Goal: Task Accomplishment & Management: Manage account settings

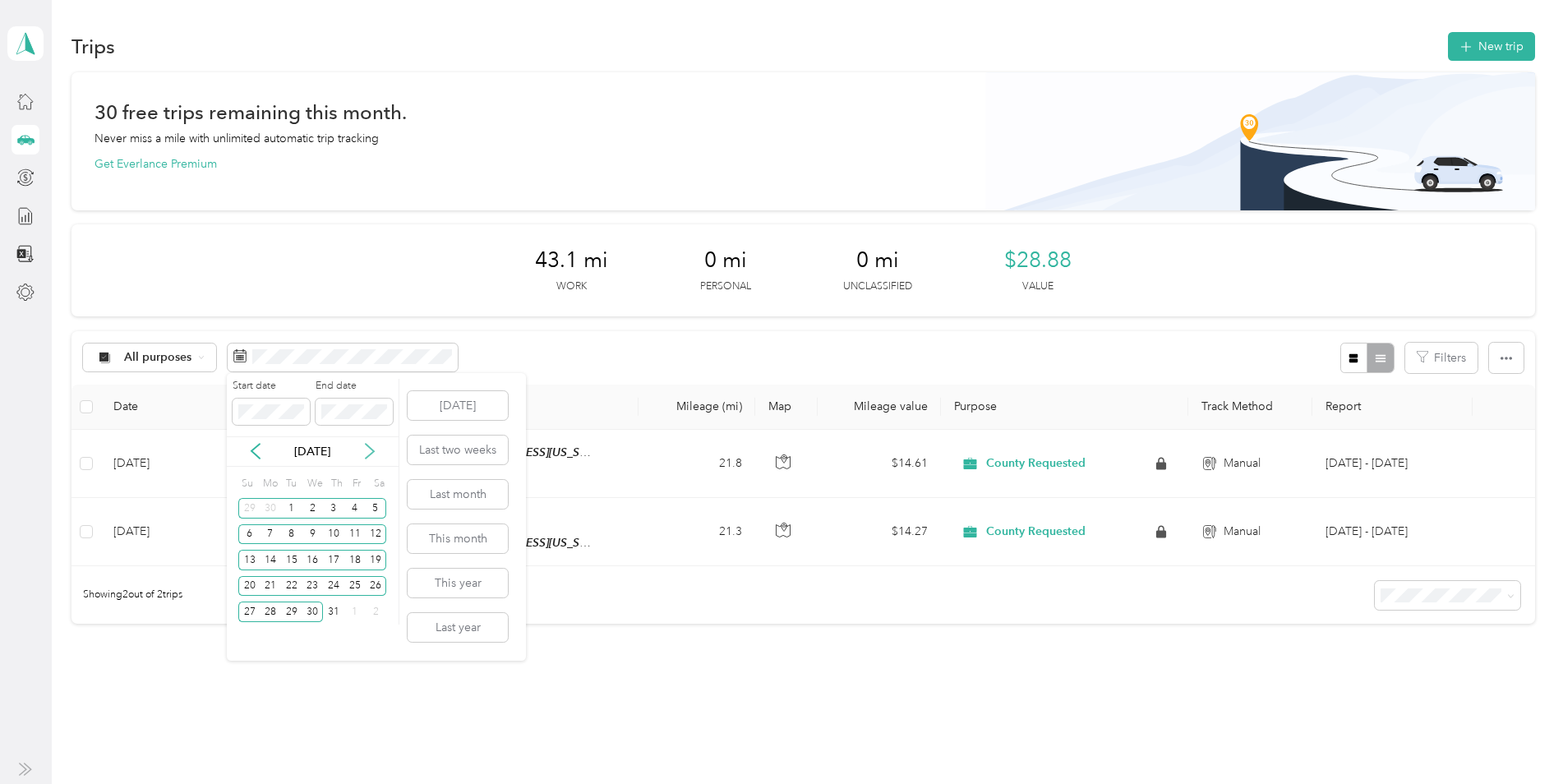
click at [366, 458] on icon at bounding box center [370, 451] width 8 height 15
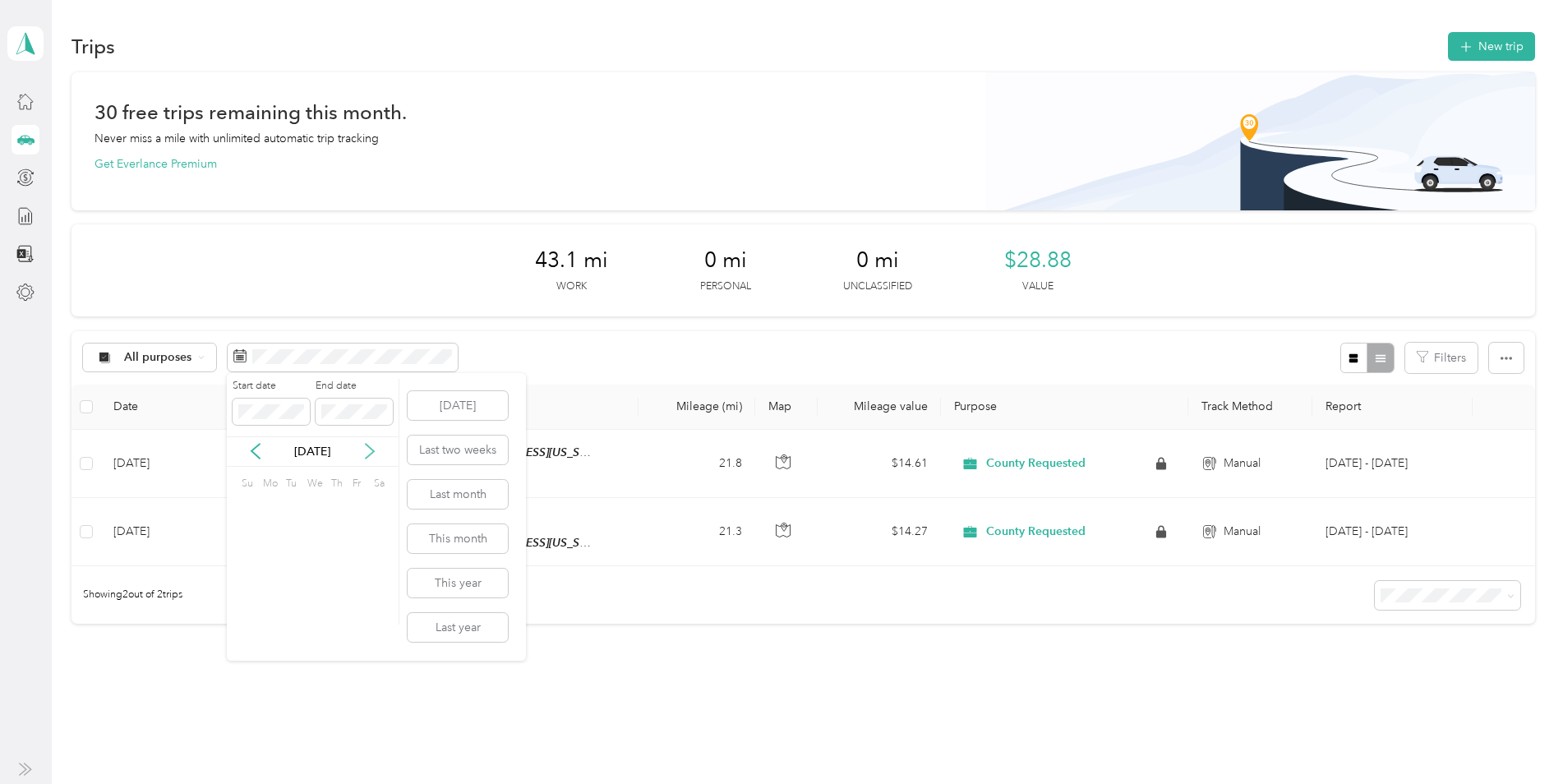
click at [366, 458] on icon at bounding box center [370, 451] width 8 height 15
click at [364, 458] on icon at bounding box center [370, 450] width 17 height 17
click at [363, 458] on icon at bounding box center [370, 450] width 17 height 17
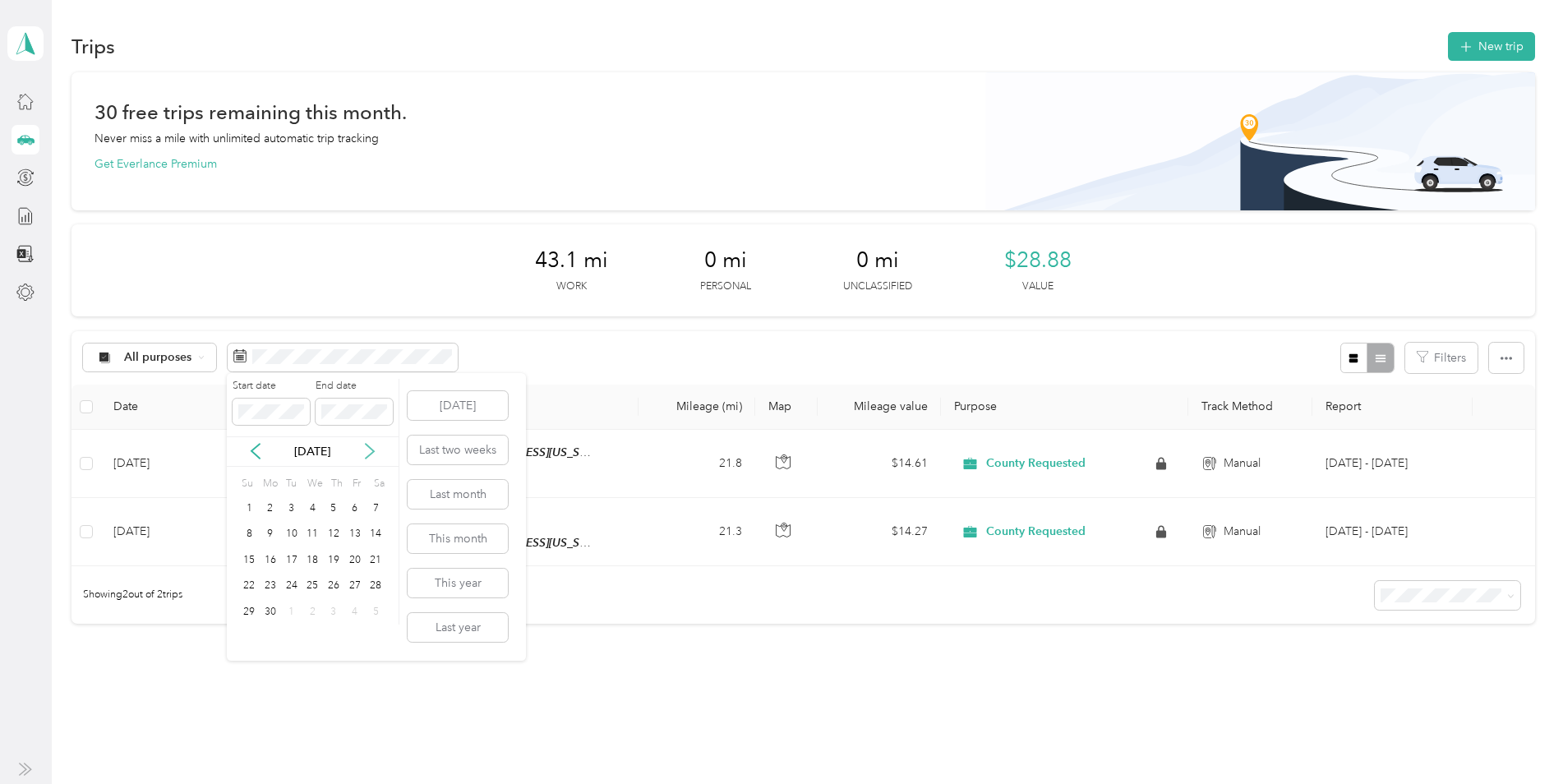
click at [363, 458] on icon at bounding box center [370, 450] width 17 height 17
click at [362, 458] on icon at bounding box center [370, 450] width 17 height 17
click at [265, 618] on div "29" at bounding box center [271, 611] width 22 height 21
click at [299, 612] on div "30" at bounding box center [292, 611] width 22 height 21
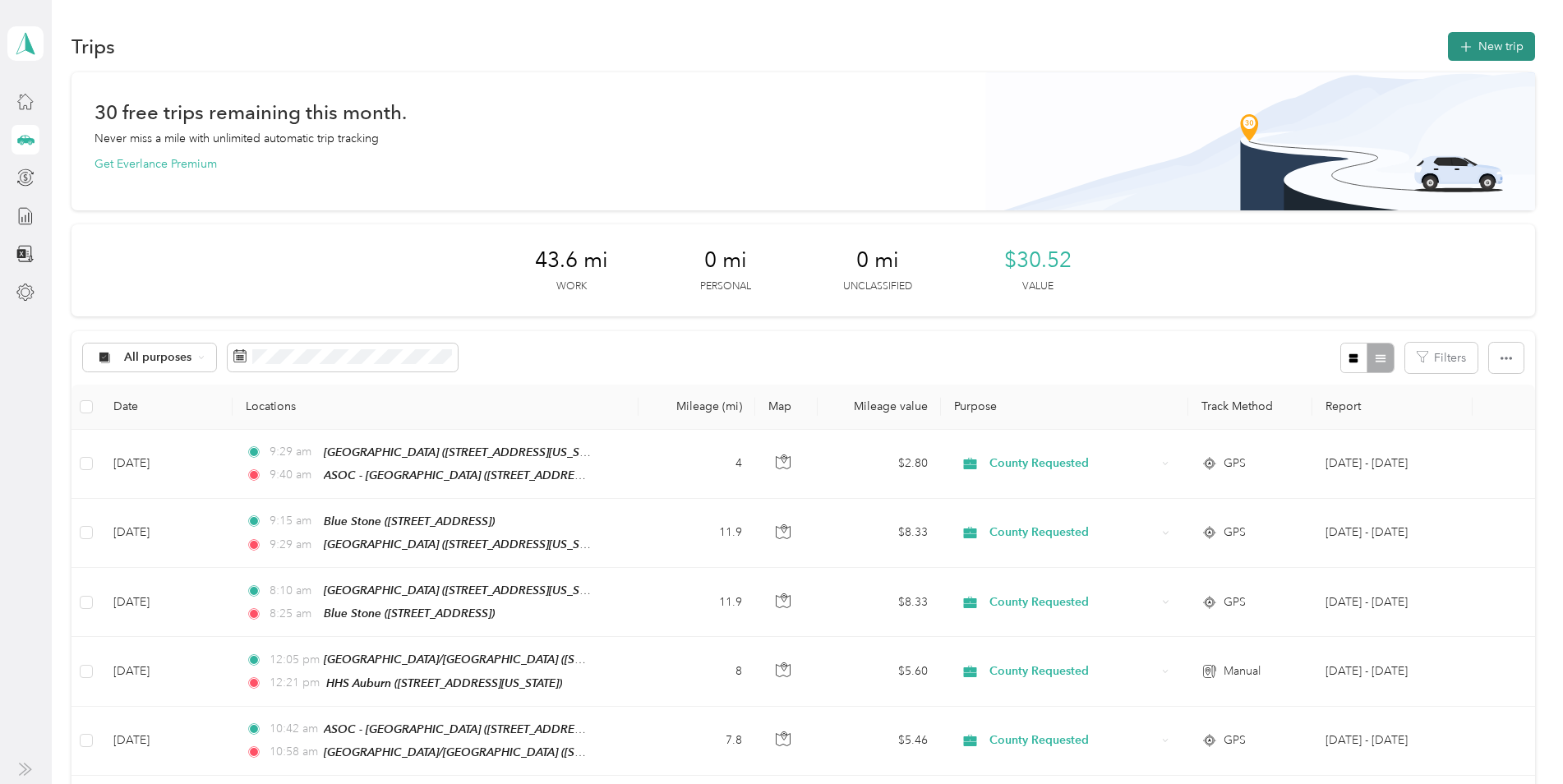
click at [1476, 47] on button "New trip" at bounding box center [1491, 46] width 87 height 29
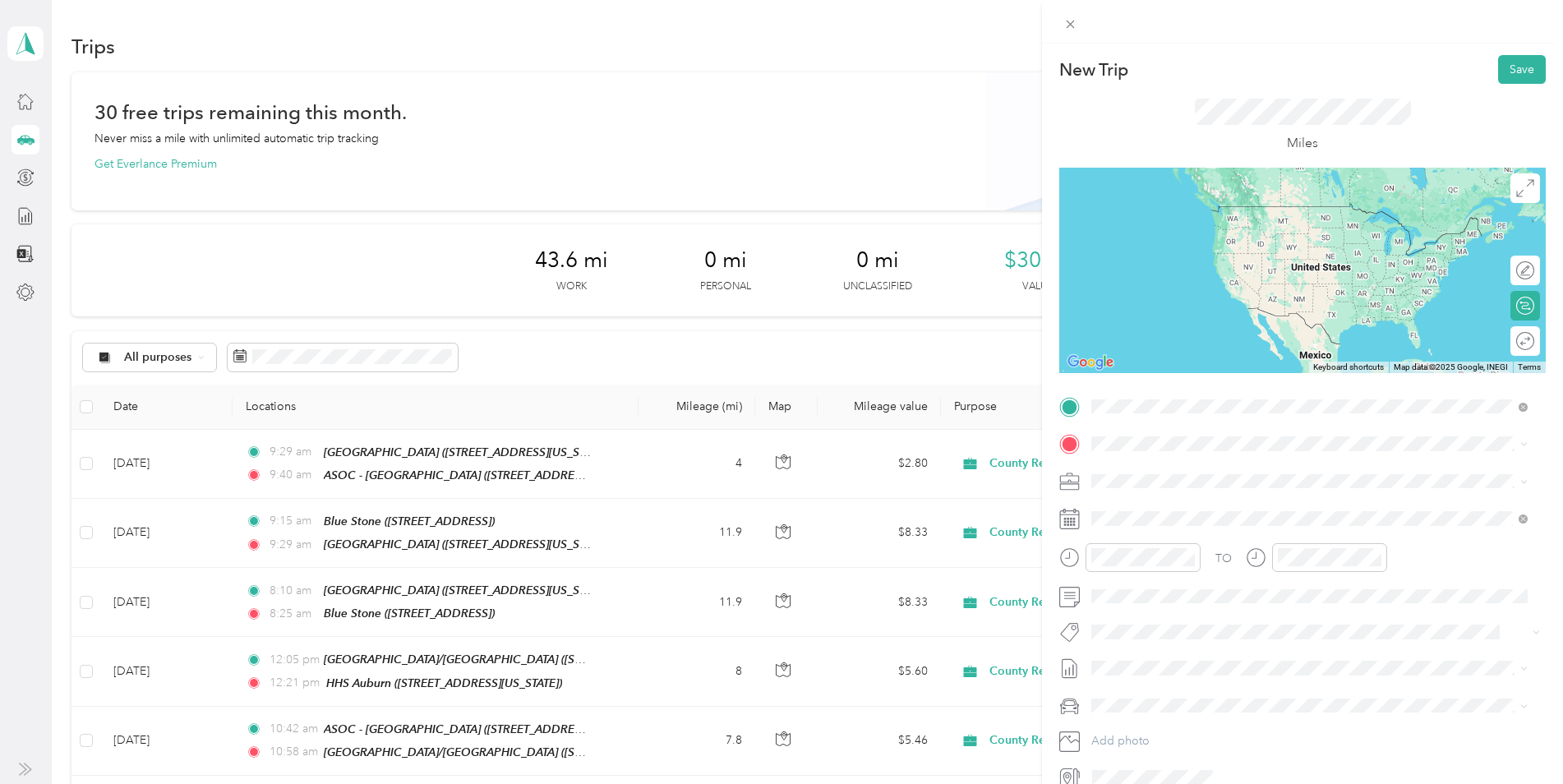
click at [1152, 468] on strong "HHS Auburn" at bounding box center [1155, 471] width 66 height 15
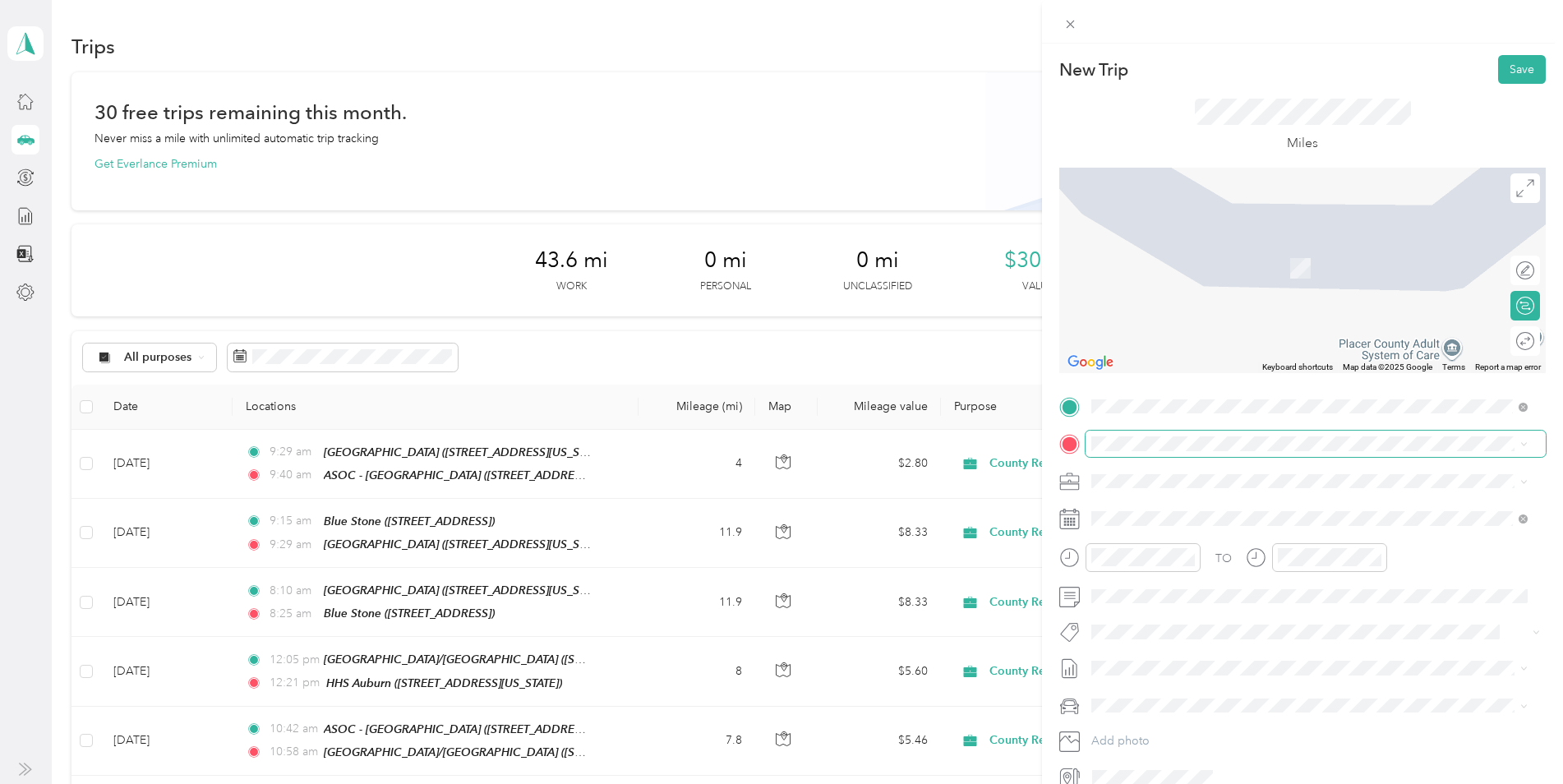
click at [1145, 433] on span at bounding box center [1316, 443] width 460 height 27
click at [1235, 527] on span "[STREET_ADDRESS][US_STATE]" at bounding box center [1204, 533] width 165 height 14
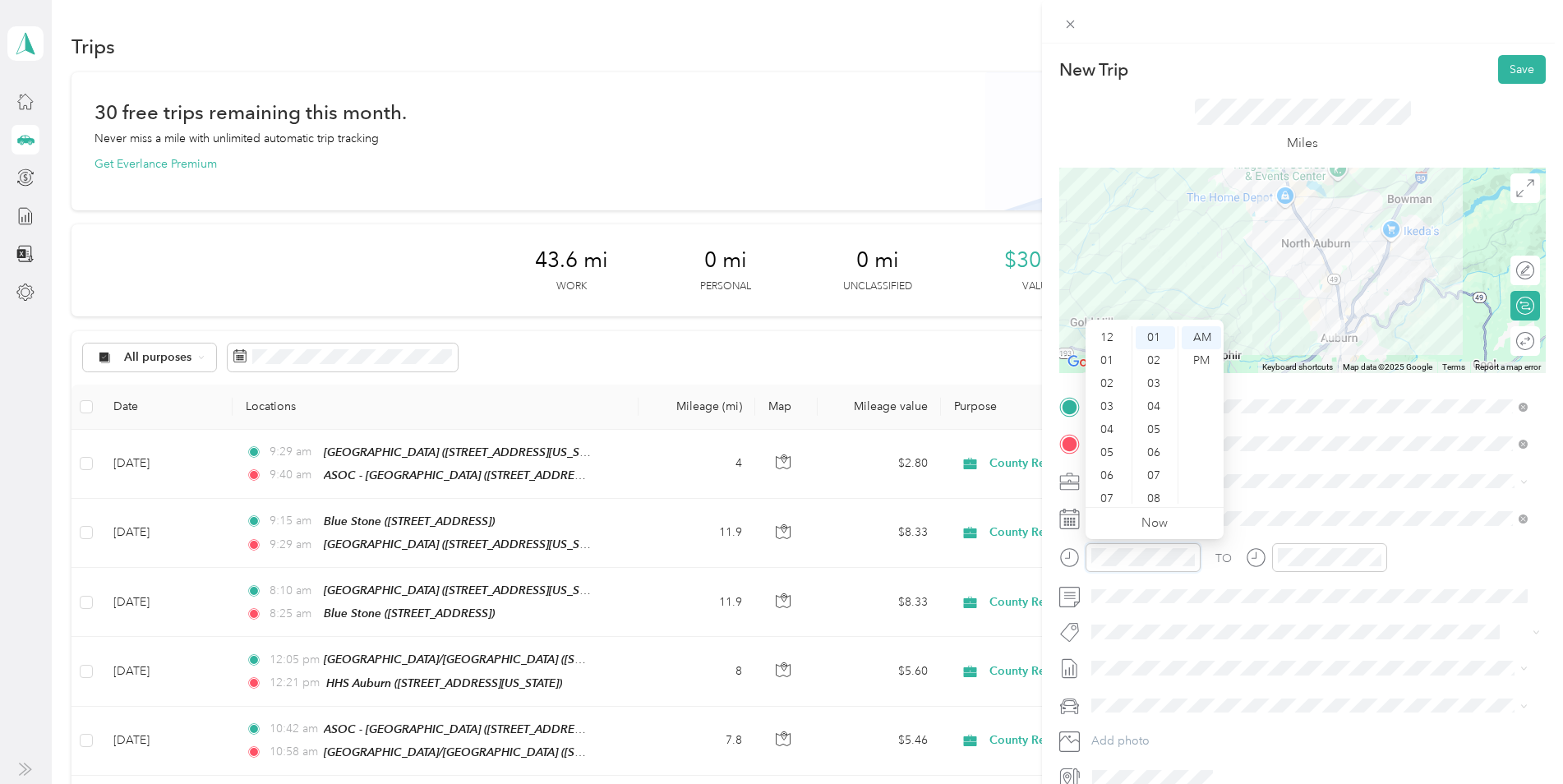
scroll to position [98, 0]
click at [1106, 424] on div "08" at bounding box center [1109, 423] width 39 height 23
click at [1153, 466] on div "58" at bounding box center [1155, 468] width 39 height 23
click at [1210, 332] on div "AM" at bounding box center [1201, 337] width 39 height 23
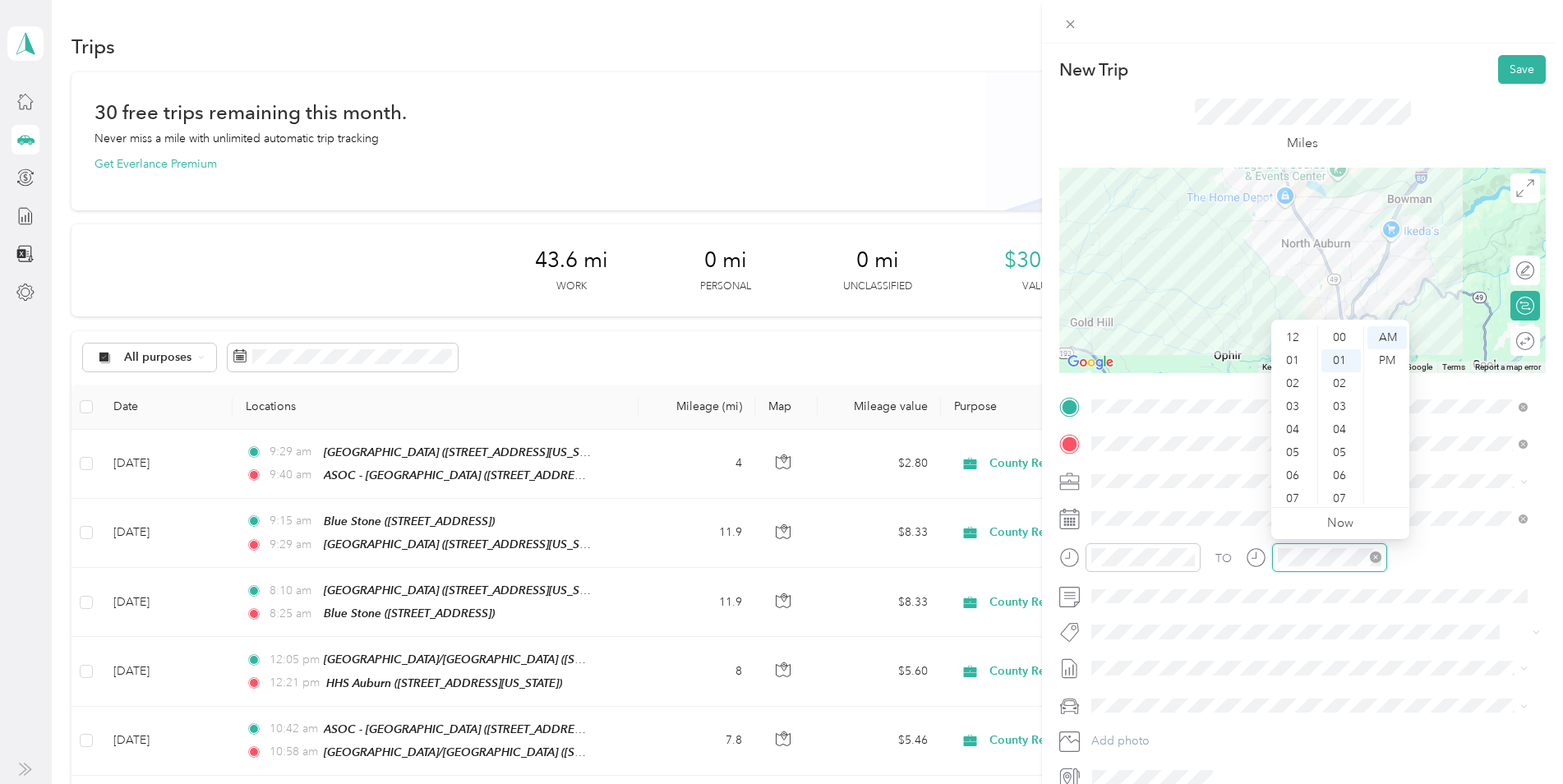
scroll to position [23, 0]
click at [1300, 427] on div "08" at bounding box center [1294, 423] width 39 height 23
click at [1339, 380] on div "10" at bounding box center [1341, 379] width 39 height 23
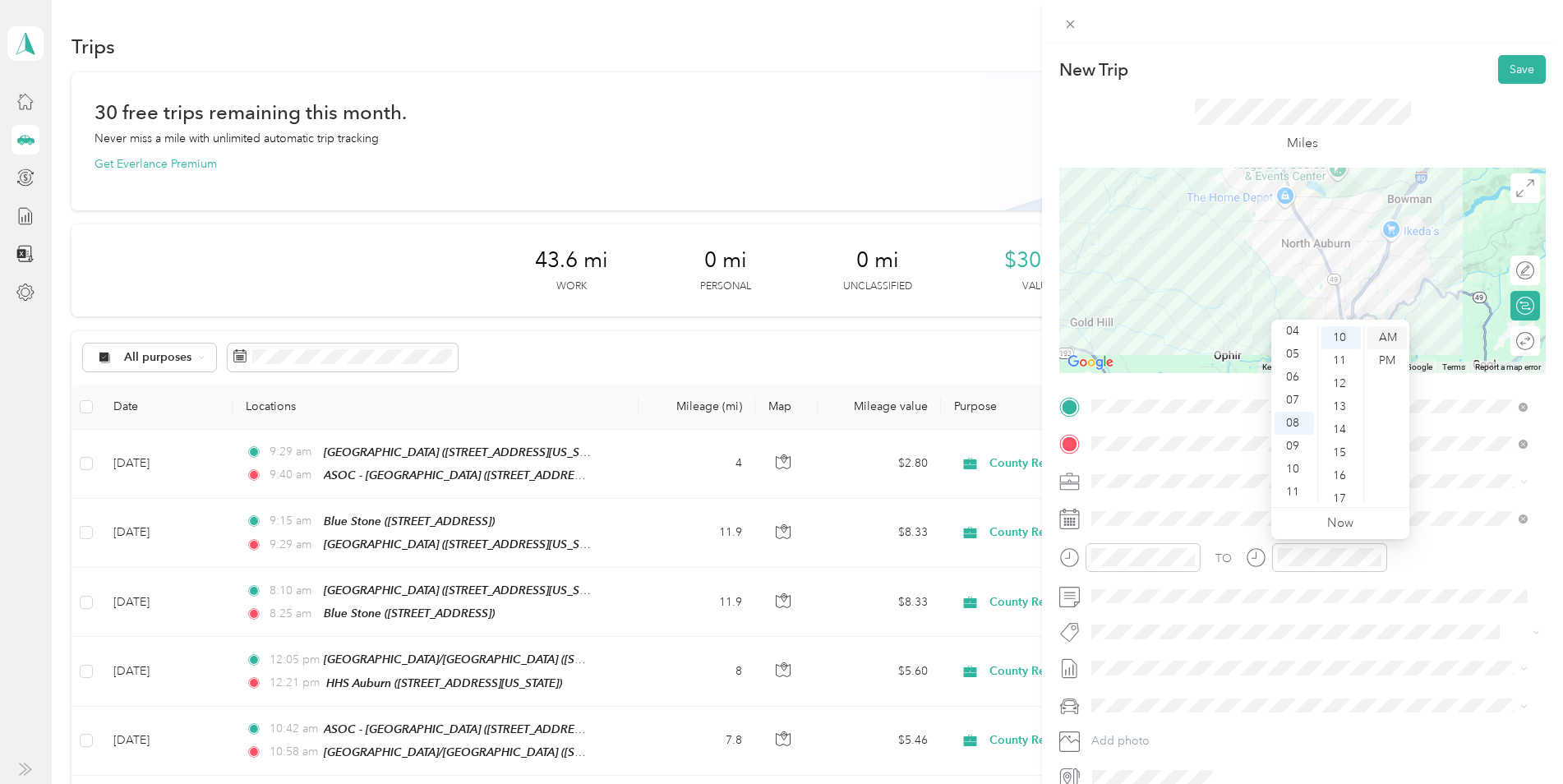
click at [1389, 329] on div "AM" at bounding box center [1388, 337] width 39 height 23
click at [1240, 87] on div "Miles" at bounding box center [1303, 125] width 487 height 84
click at [1507, 70] on button "Save" at bounding box center [1522, 69] width 47 height 29
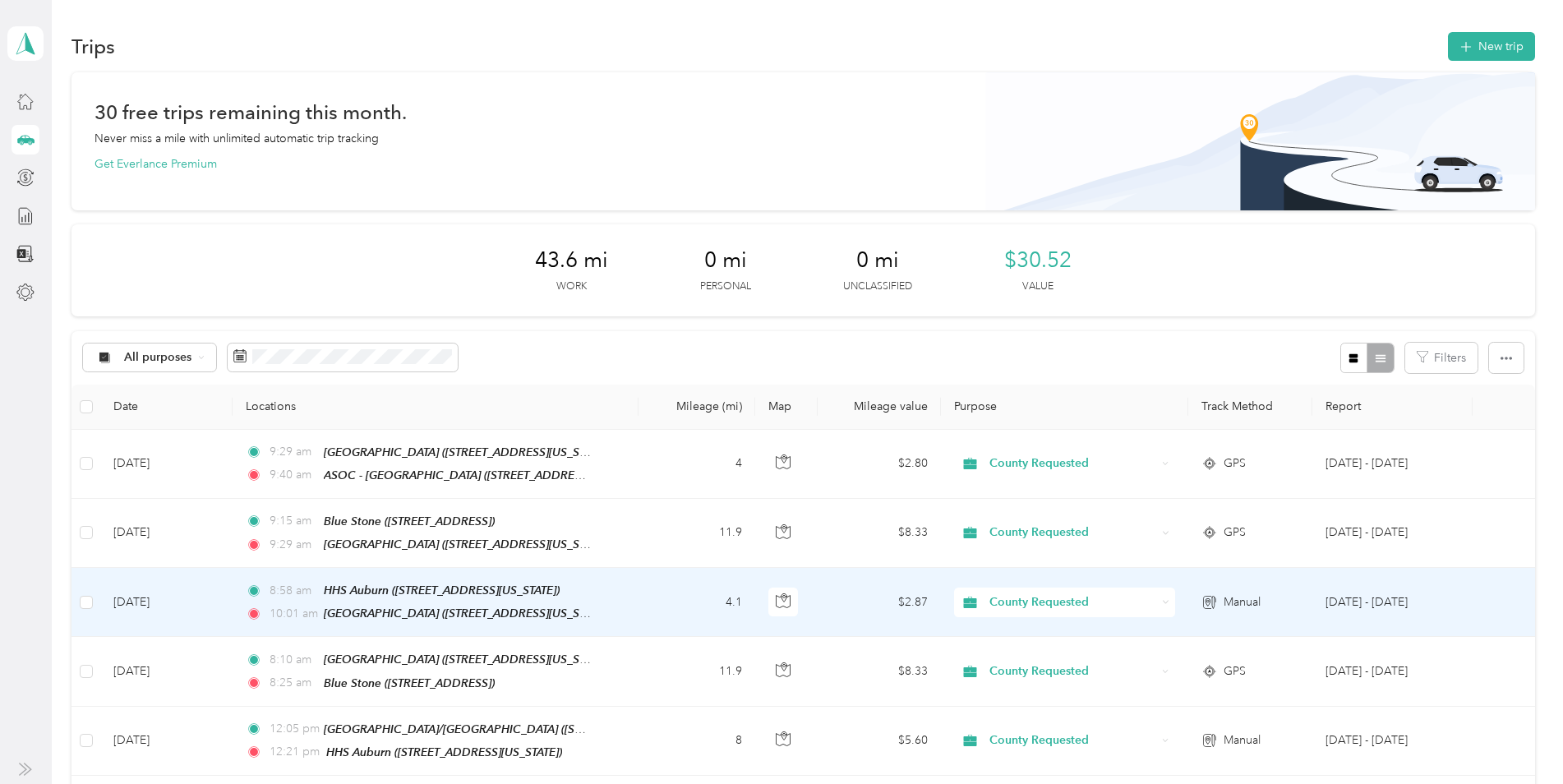
click at [647, 583] on td "4.1" at bounding box center [697, 602] width 116 height 69
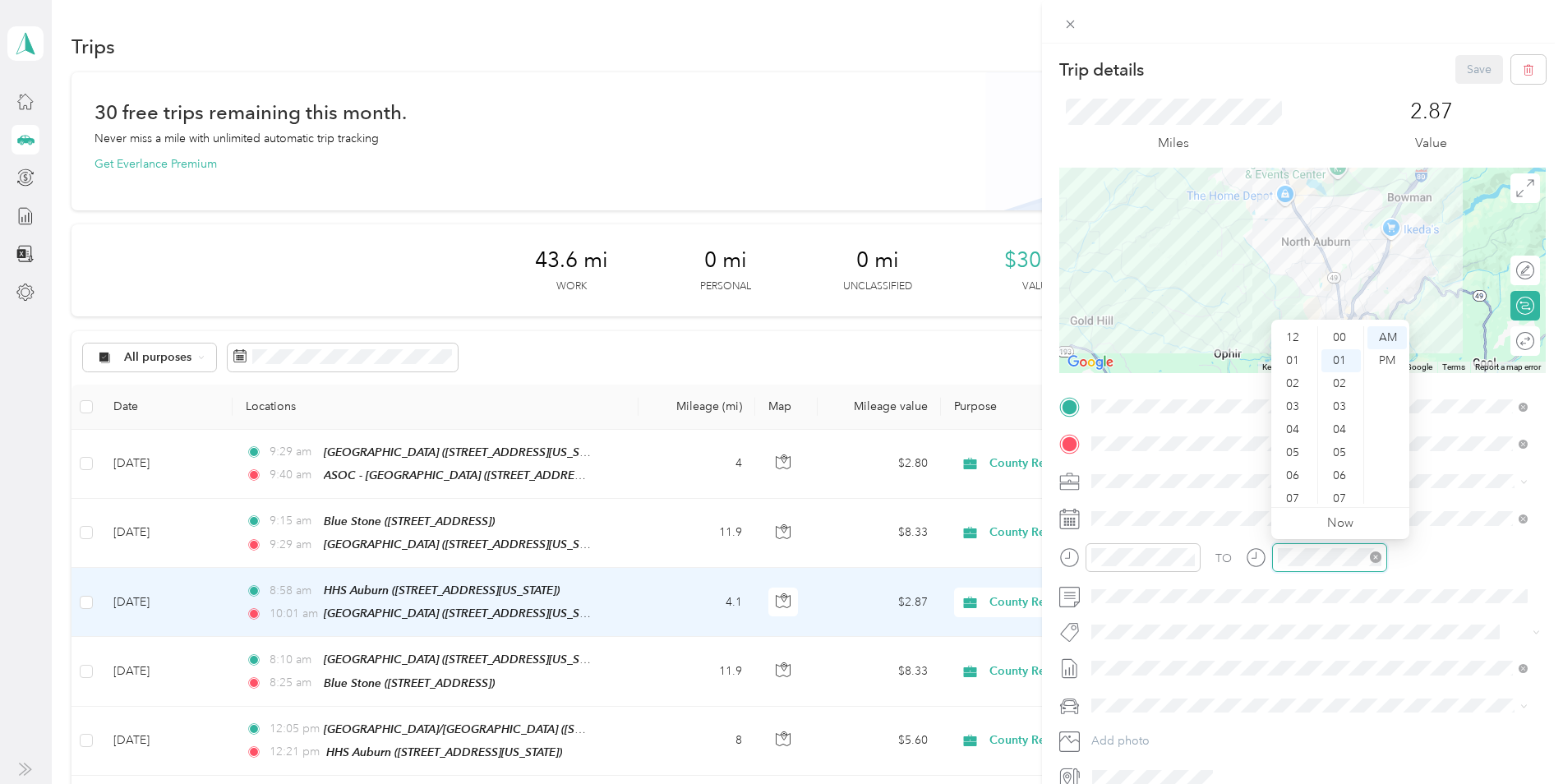
scroll to position [98, 0]
click at [1289, 422] on div "08" at bounding box center [1294, 423] width 39 height 23
click at [1347, 462] on div "10" at bounding box center [1341, 462] width 39 height 23
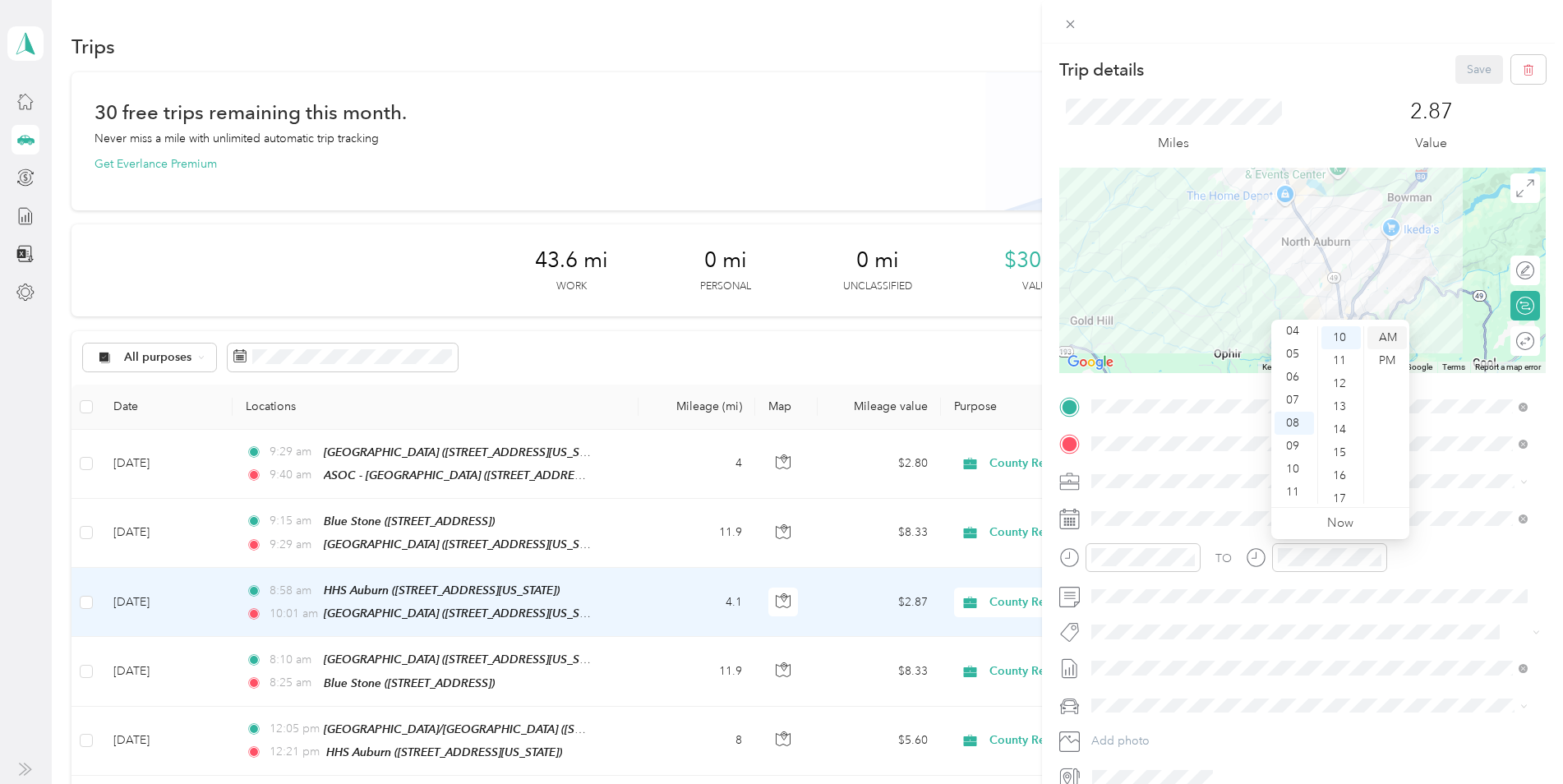
click at [1386, 340] on div "AM" at bounding box center [1388, 337] width 39 height 23
click at [1324, 97] on div "Miles 2.87 Value" at bounding box center [1303, 125] width 487 height 84
click at [1289, 423] on div "08" at bounding box center [1294, 423] width 39 height 23
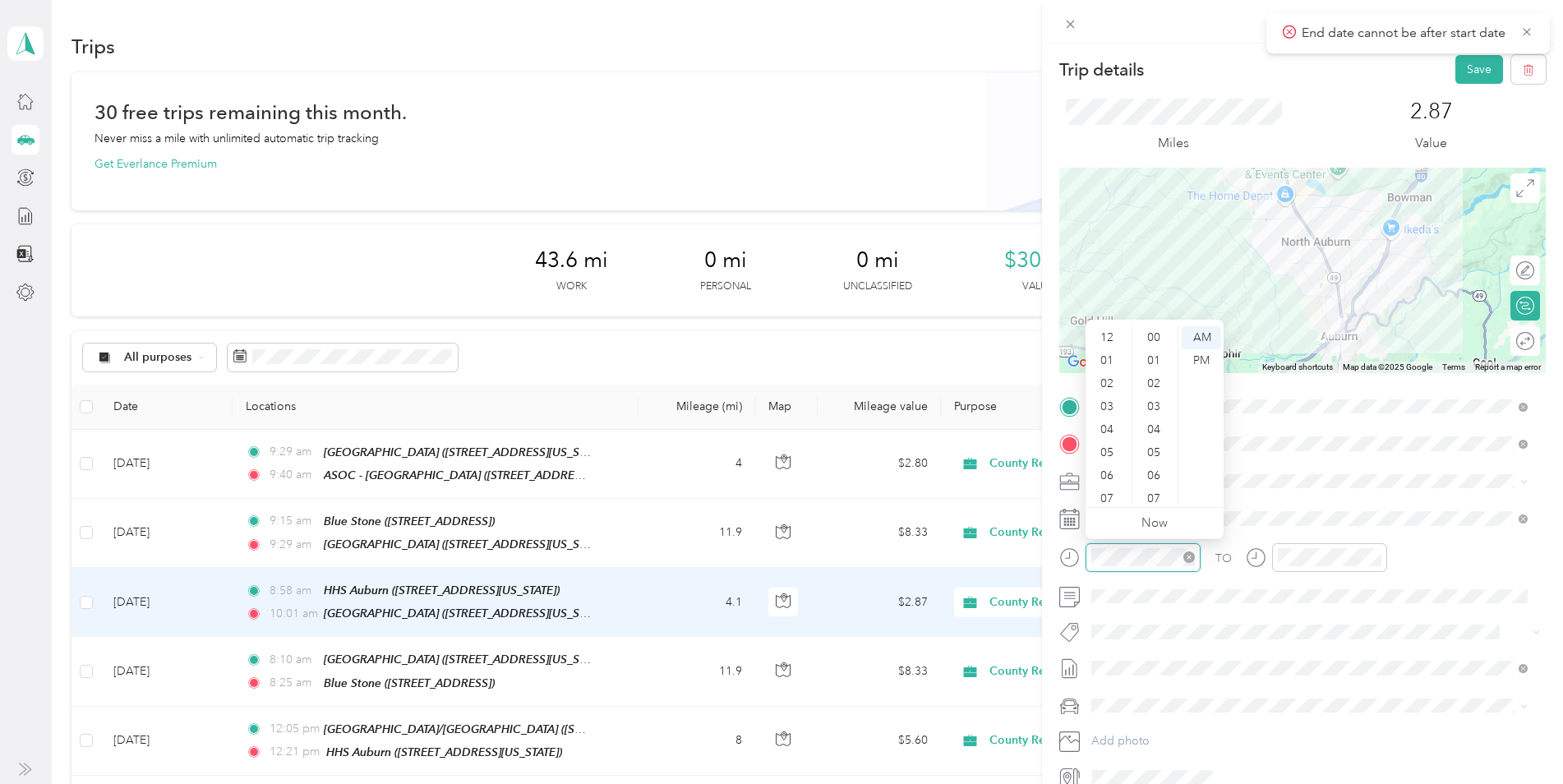
scroll to position [1203, 0]
click at [1106, 398] on div "07" at bounding box center [1109, 399] width 39 height 23
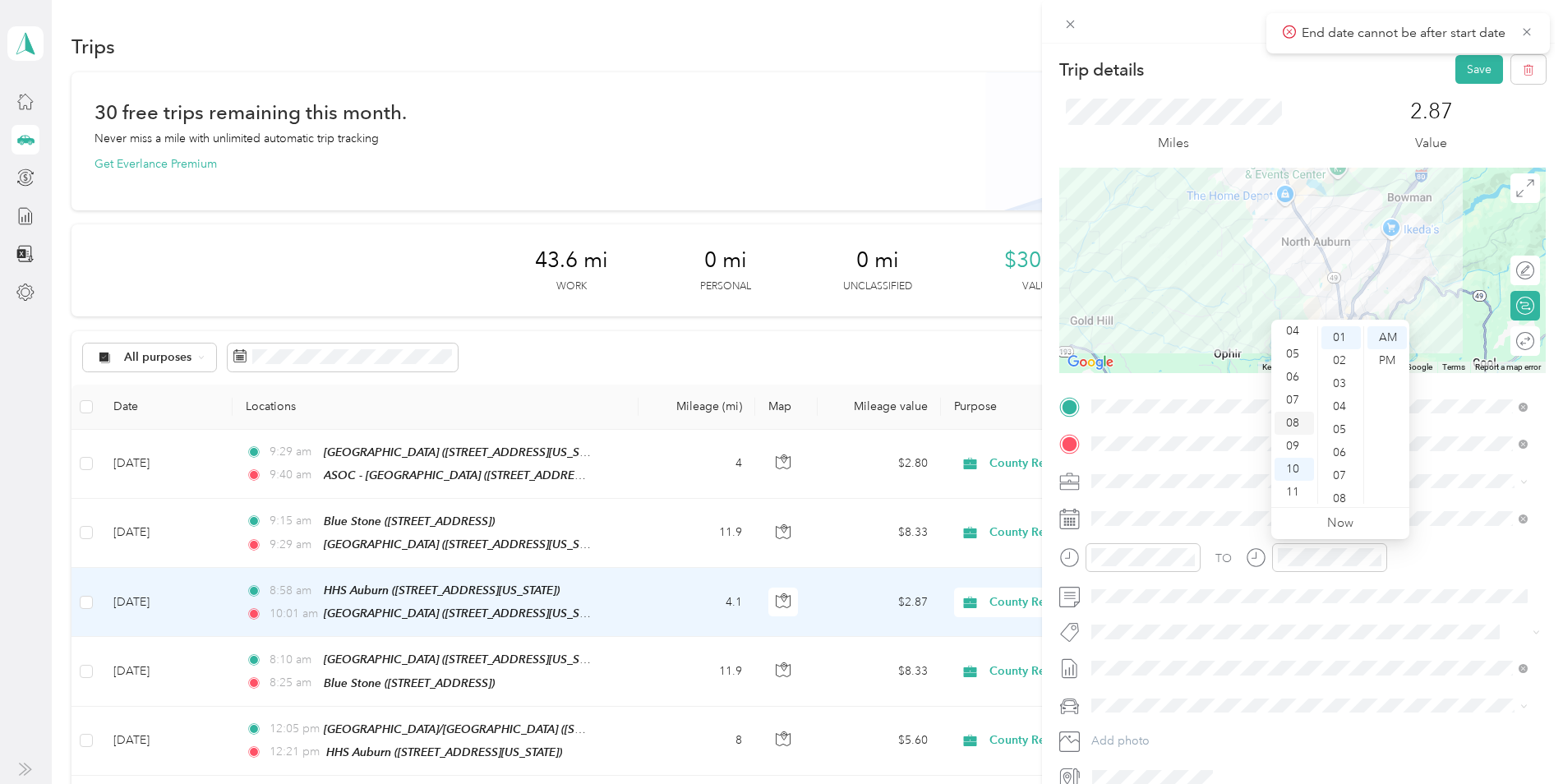
click at [1289, 423] on div "08" at bounding box center [1294, 423] width 39 height 23
click at [1338, 468] on div "10" at bounding box center [1341, 462] width 39 height 23
click at [1357, 109] on div "2.87 Value" at bounding box center [1432, 126] width 230 height 55
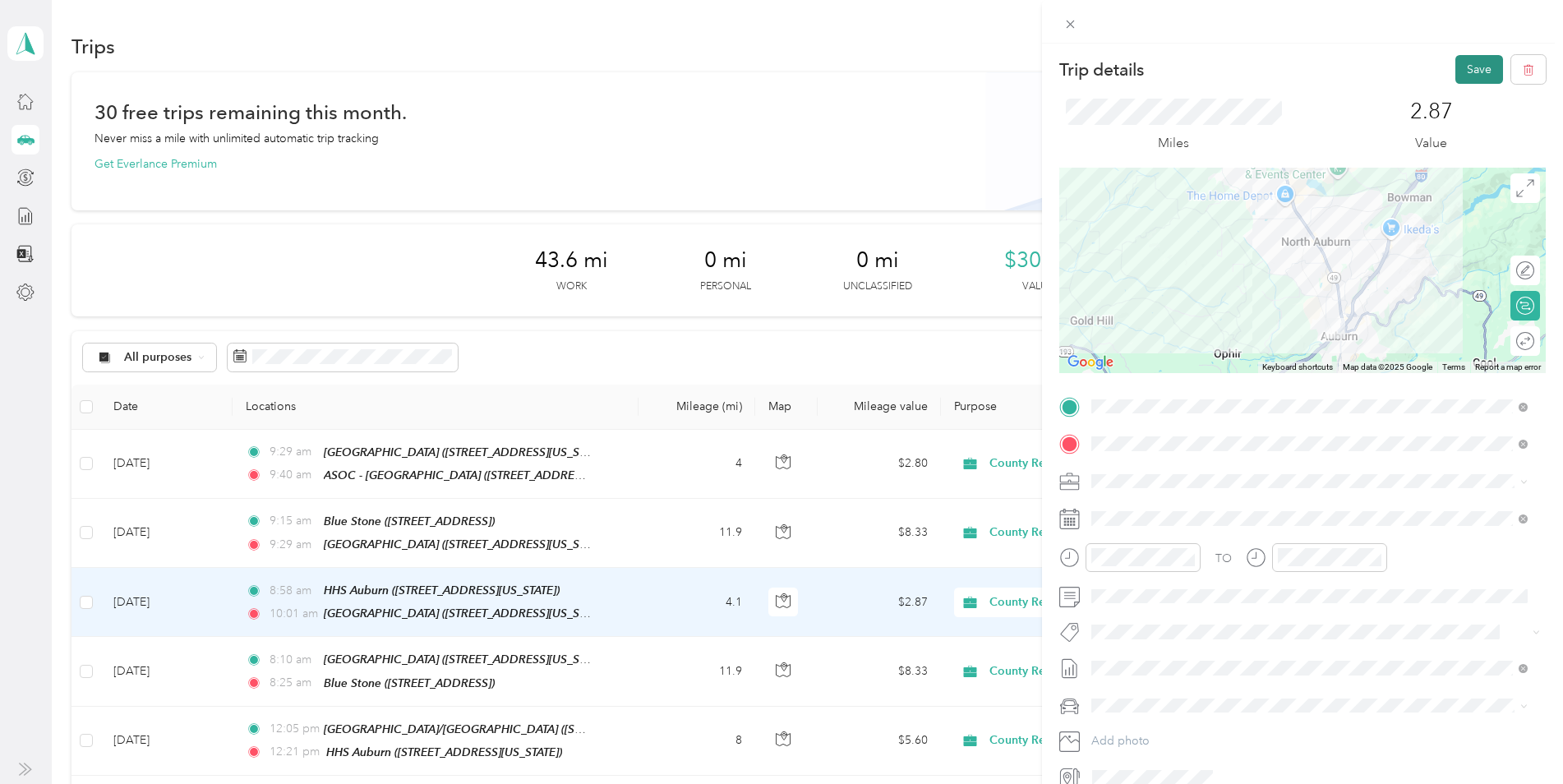
click at [1461, 69] on button "Save" at bounding box center [1479, 69] width 47 height 29
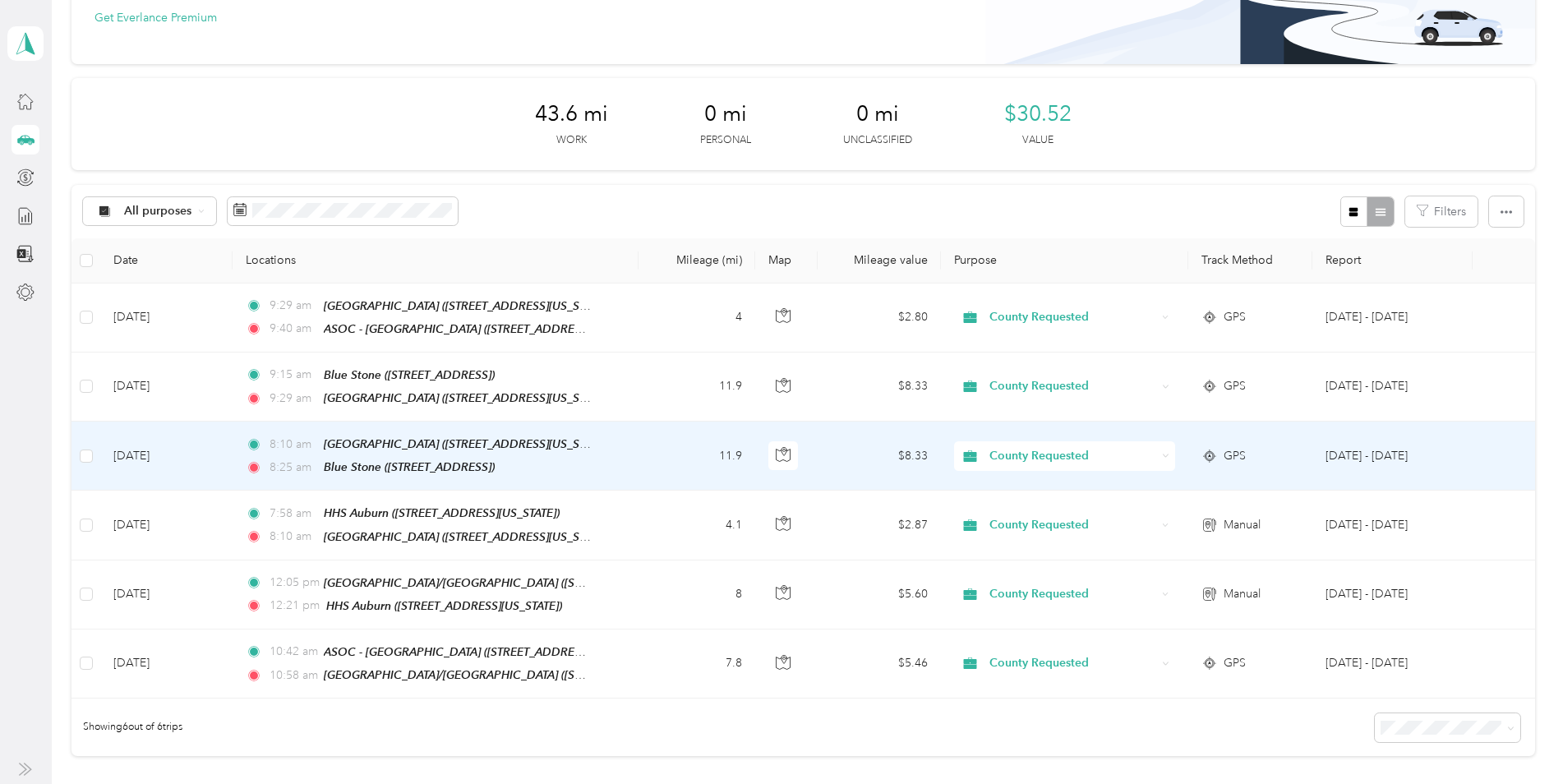
scroll to position [164, 0]
